Goal: Task Accomplishment & Management: Manage account settings

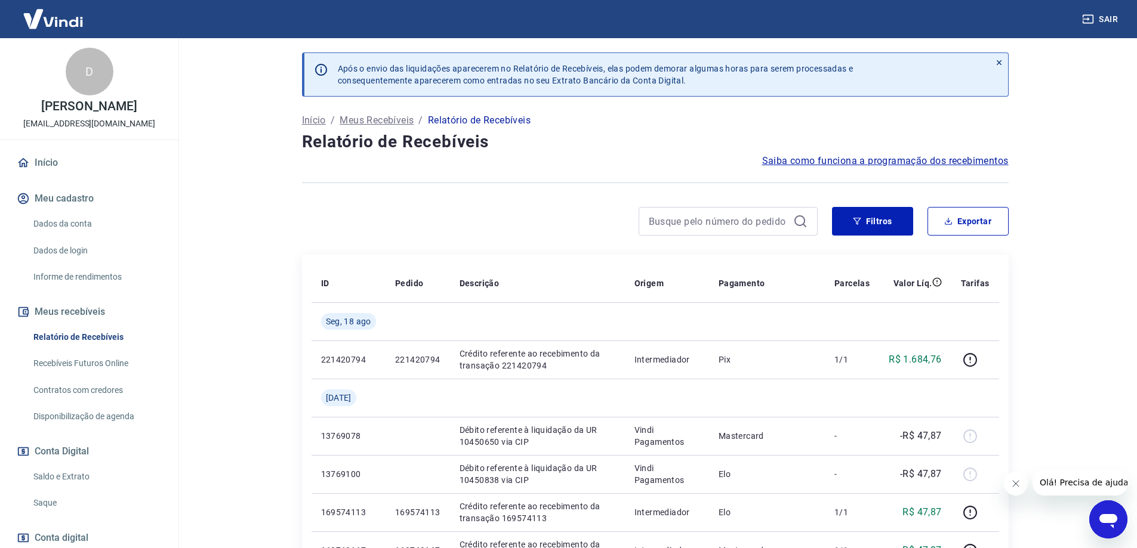
click at [95, 376] on link "Recebíveis Futuros Online" at bounding box center [96, 364] width 135 height 24
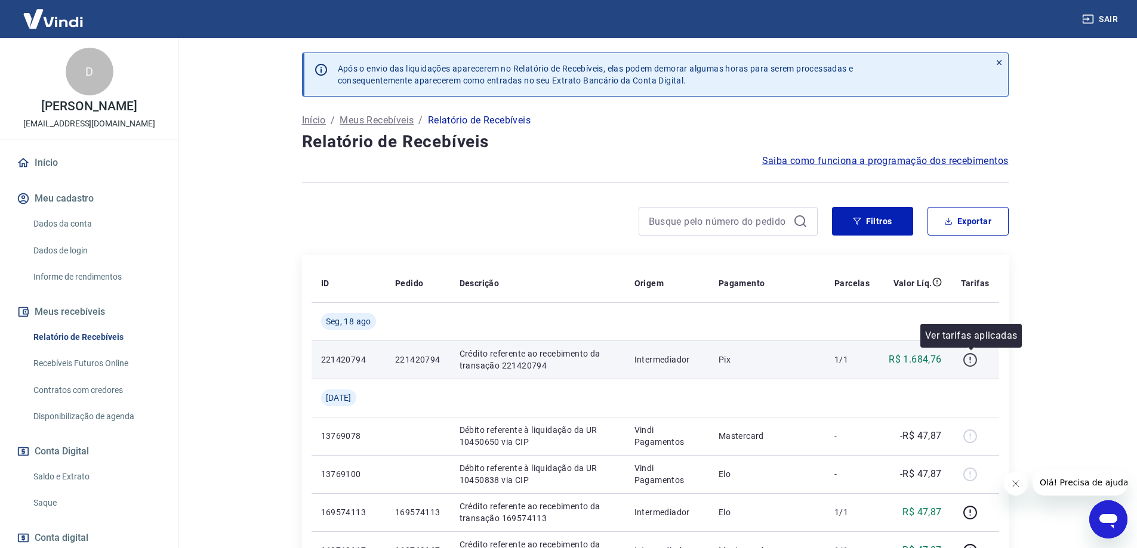
click at [974, 361] on icon "button" at bounding box center [970, 360] width 15 height 15
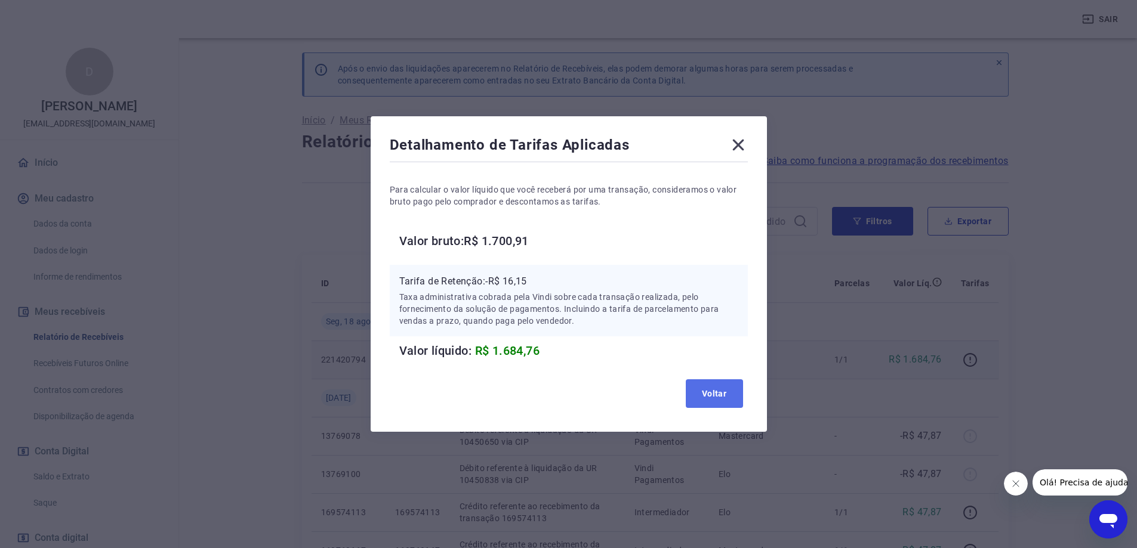
click at [716, 400] on button "Voltar" at bounding box center [714, 394] width 57 height 29
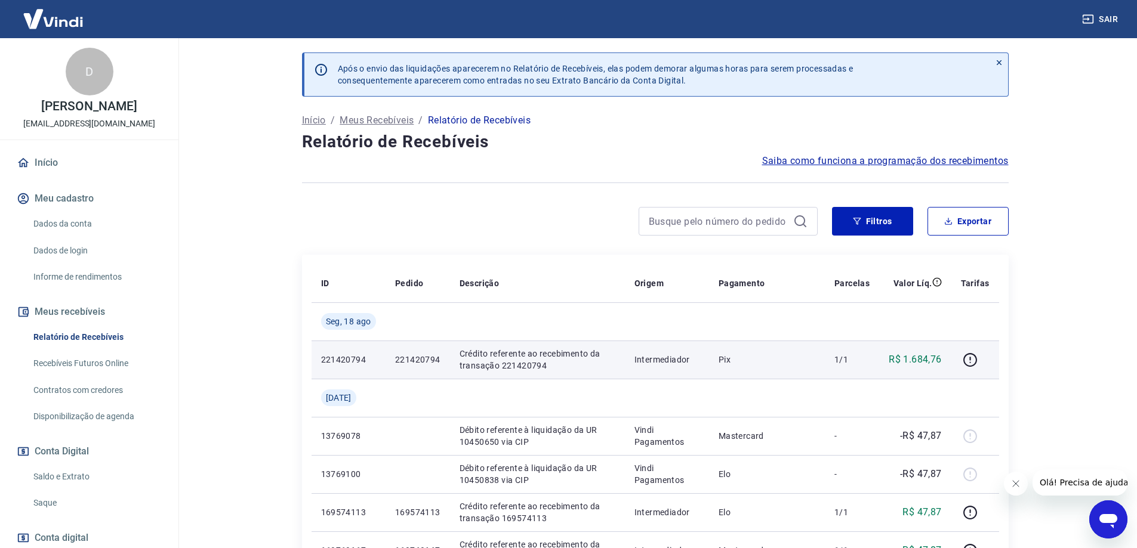
click at [1000, 64] on icon at bounding box center [999, 62] width 8 height 8
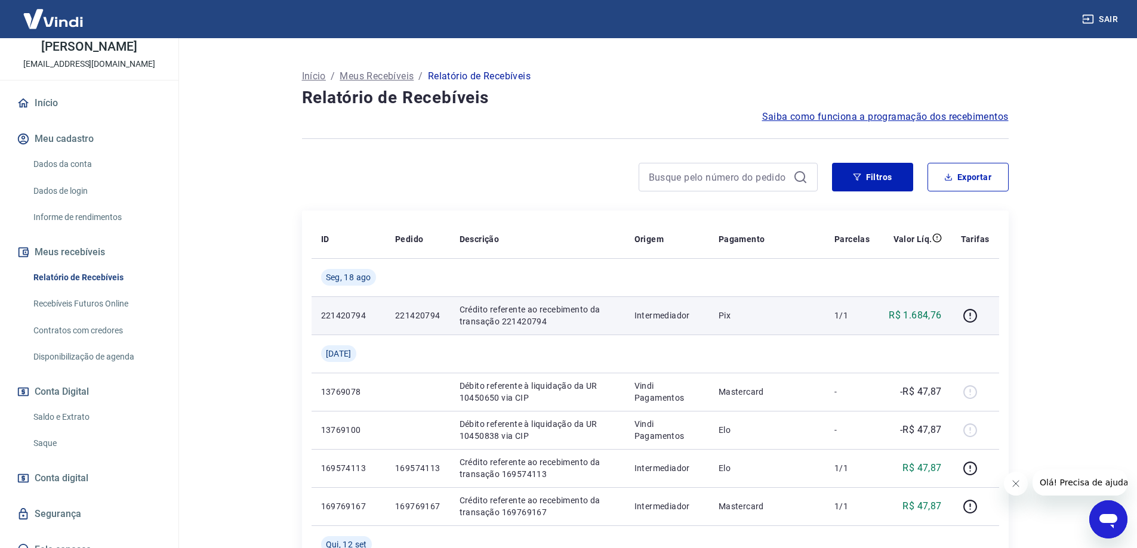
scroll to position [87, 0]
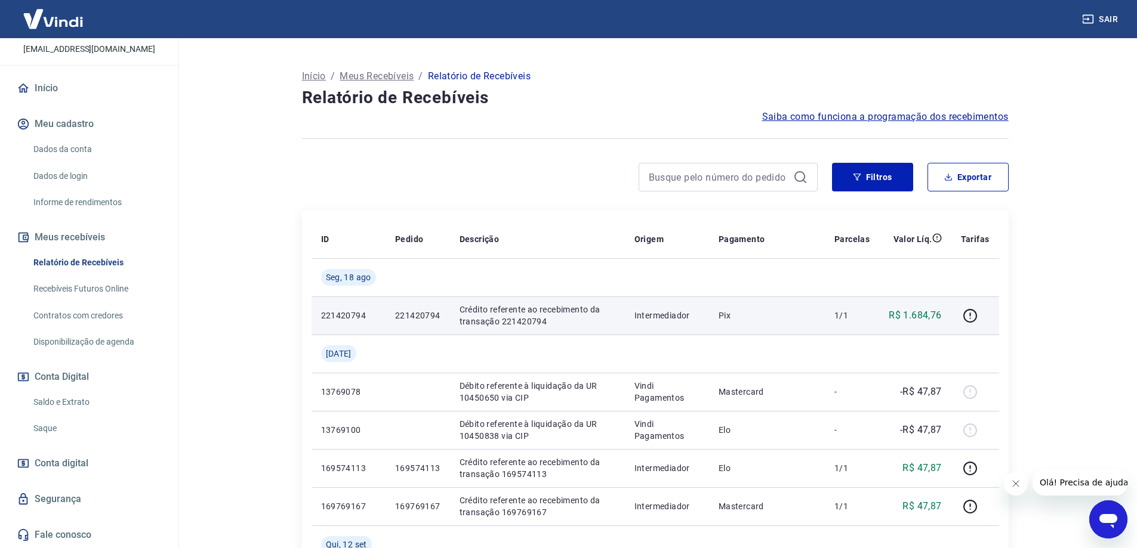
click at [76, 411] on link "Saldo e Extrato" at bounding box center [96, 402] width 135 height 24
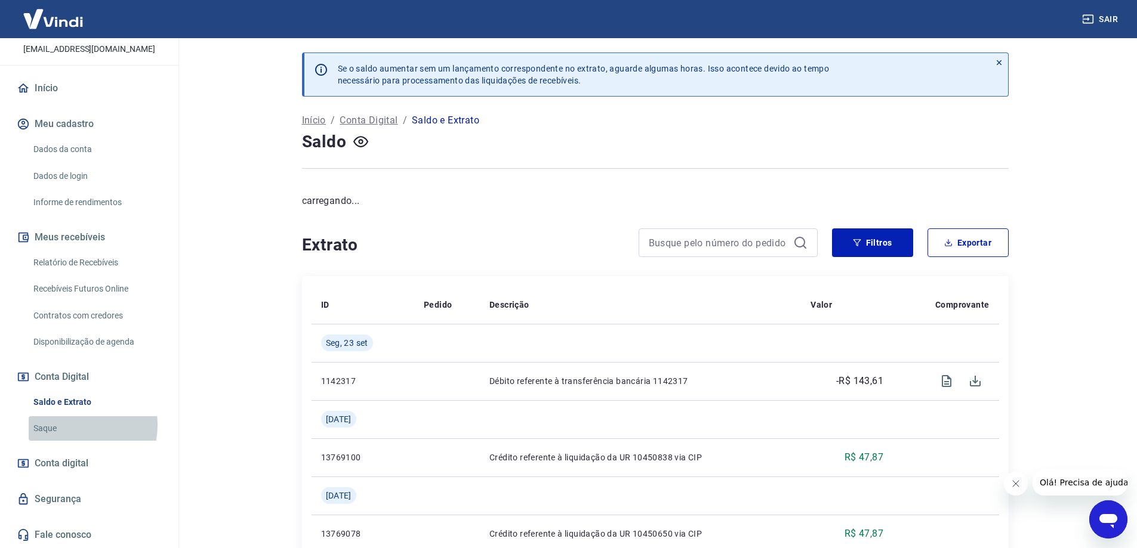
click at [73, 426] on link "Saque" at bounding box center [96, 429] width 135 height 24
